Goal: Task Accomplishment & Management: Use online tool/utility

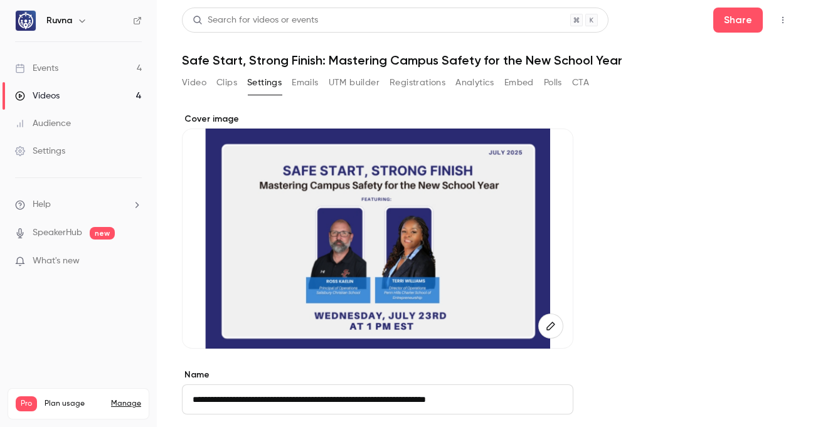
scroll to position [248, 0]
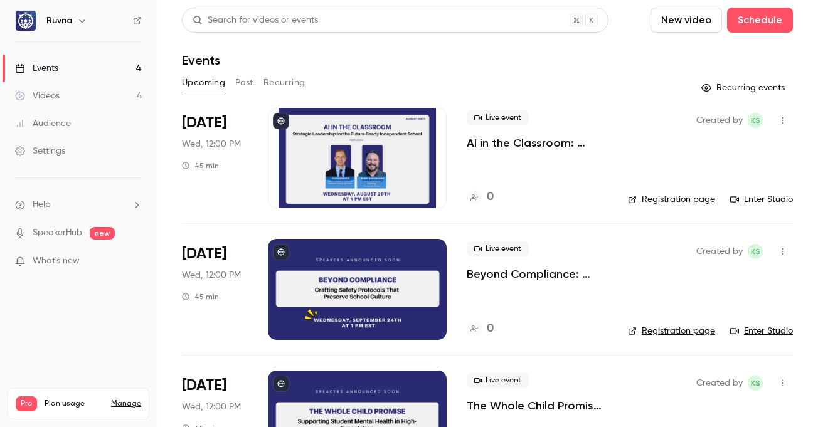
click at [488, 145] on p "AI in the Classroom: Strategic Leadership for the Future-Ready Independent Scho…" at bounding box center [537, 142] width 141 height 15
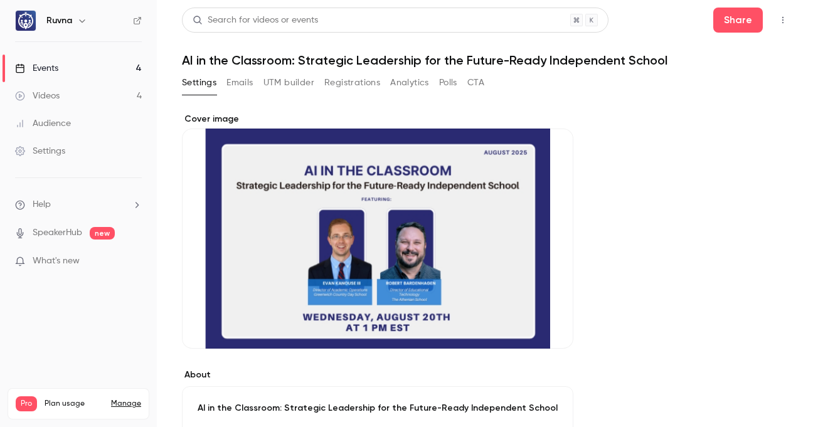
click at [302, 80] on button "UTM builder" at bounding box center [288, 83] width 51 height 20
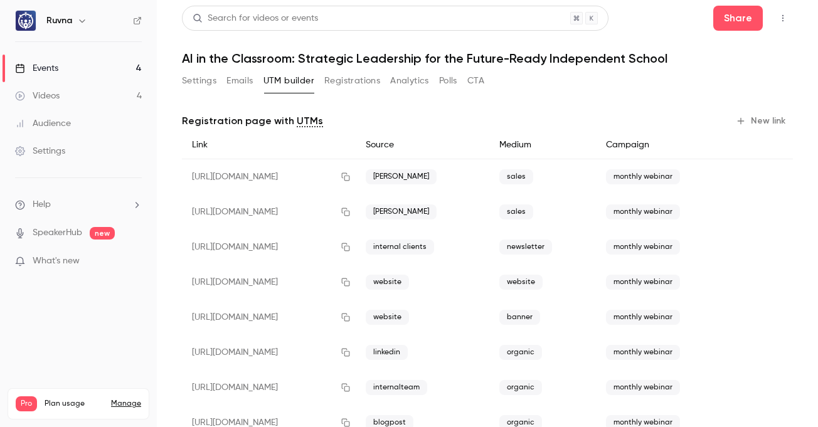
scroll to position [3, 0]
click at [350, 349] on icon "button" at bounding box center [346, 352] width 8 height 8
click at [351, 349] on icon "button" at bounding box center [346, 351] width 10 height 9
click at [196, 79] on button "Settings" at bounding box center [199, 80] width 34 height 20
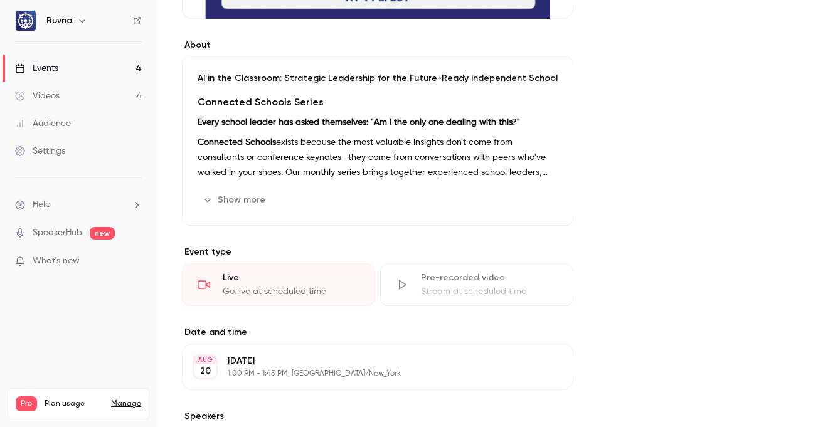
scroll to position [334, 0]
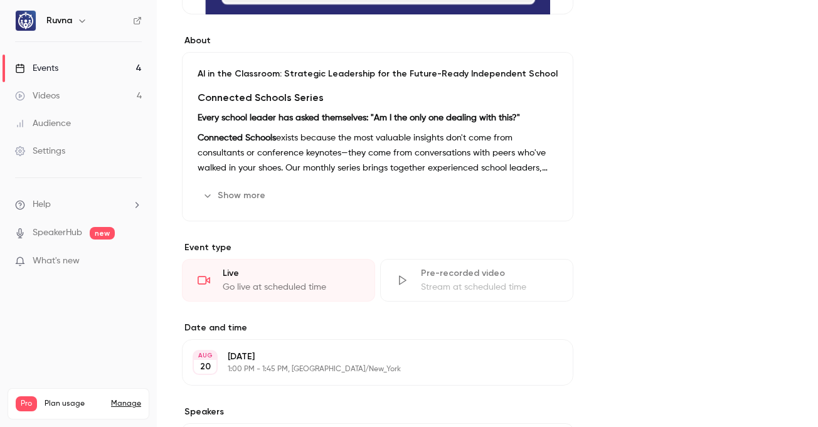
click at [234, 193] on button "Show more" at bounding box center [235, 196] width 75 height 20
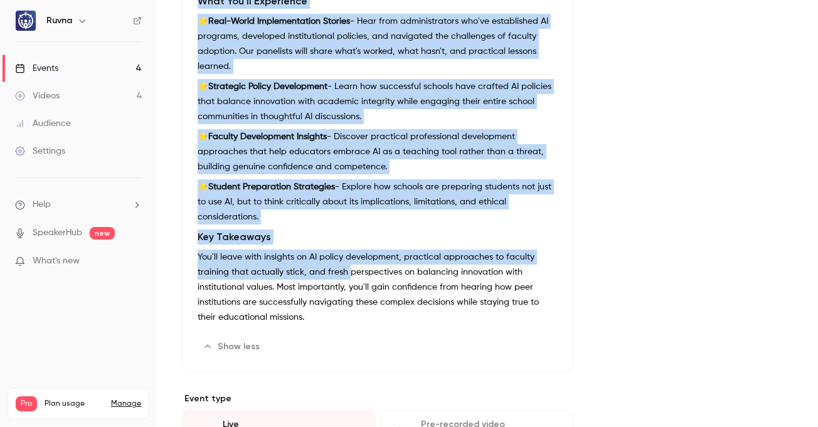
scroll to position [231, 0]
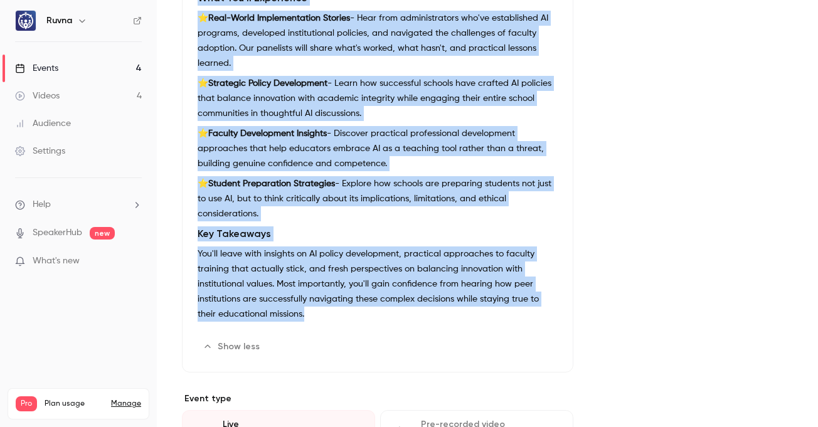
drag, startPoint x: 196, startPoint y: 155, endPoint x: 340, endPoint y: 314, distance: 214.4
click at [340, 314] on div "AI in the Classroom: Strategic Leadership for the Future-Ready Independent Scho…" at bounding box center [377, 142] width 391 height 460
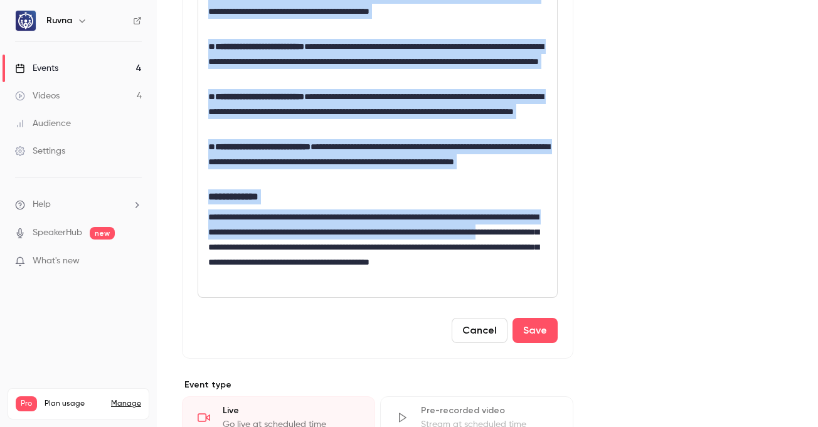
scroll to position [830, 0]
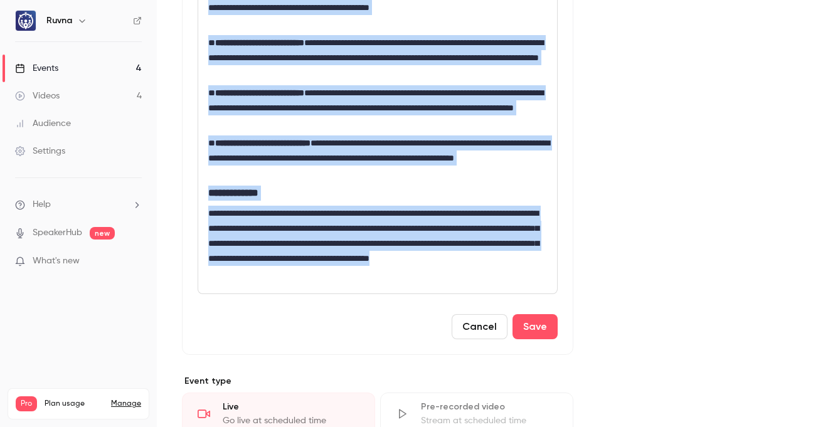
drag, startPoint x: 210, startPoint y: 84, endPoint x: 339, endPoint y: 271, distance: 226.8
copy div "**********"
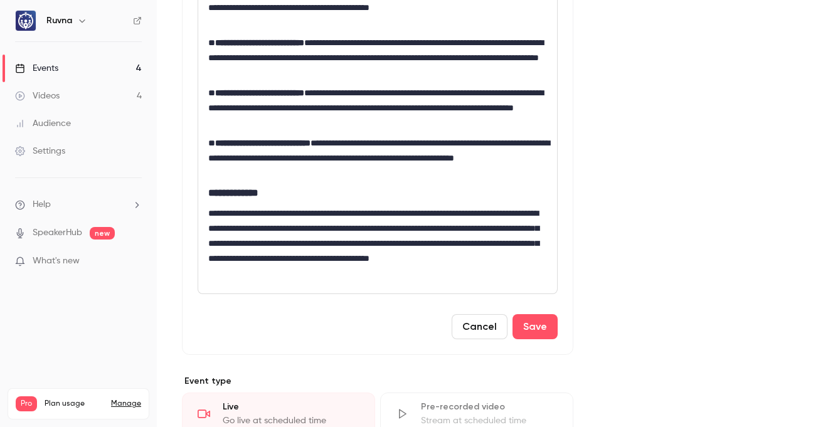
click at [694, 164] on div "**********" at bounding box center [487, 158] width 611 height 1750
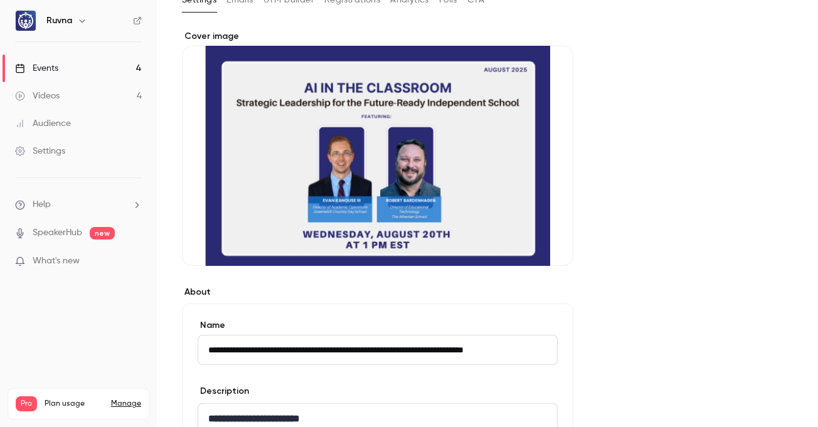
scroll to position [0, 0]
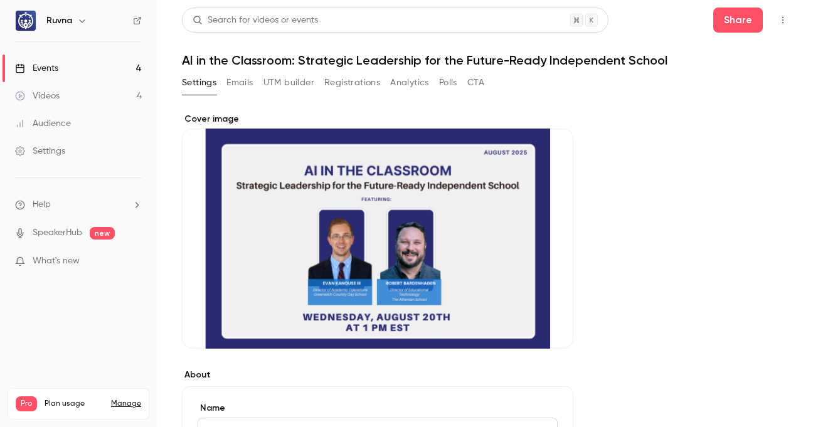
click at [272, 79] on button "UTM builder" at bounding box center [288, 83] width 51 height 20
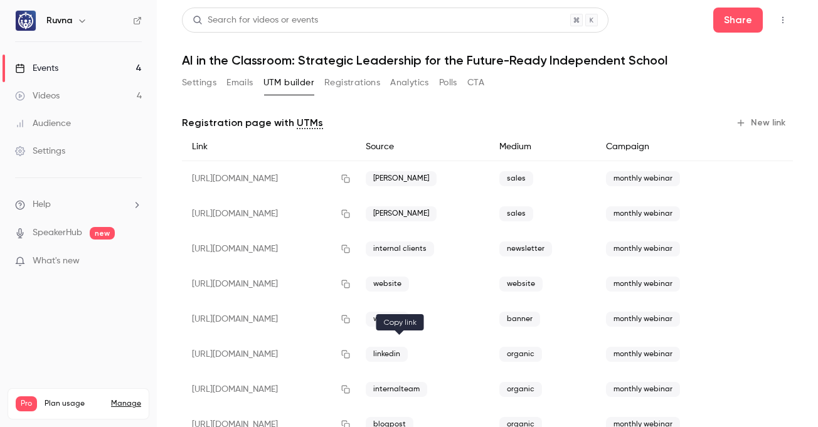
click at [350, 355] on icon "button" at bounding box center [346, 355] width 8 height 8
